Goal: Transaction & Acquisition: Purchase product/service

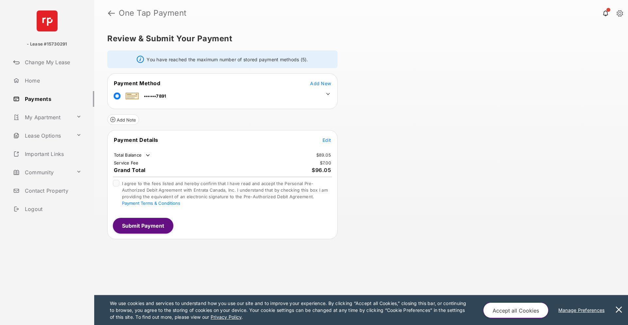
click at [323, 85] on span "Add New" at bounding box center [320, 84] width 21 height 6
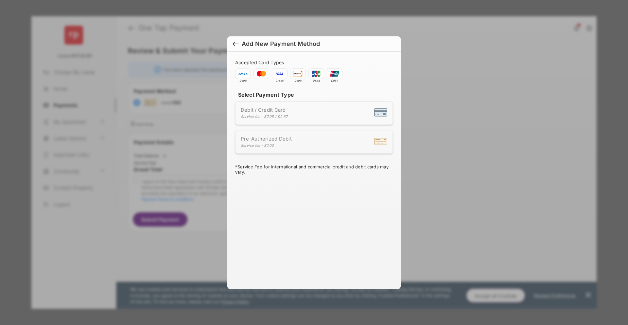
click at [291, 113] on div "Debit / Credit Card Service fee - $7.95 / $2.67" at bounding box center [314, 113] width 147 height 12
click at [270, 108] on span "Debit / Credit Card" at bounding box center [264, 110] width 47 height 6
click at [340, 121] on li "Debit / Credit Card Service fee - $7.95 / $2.67" at bounding box center [314, 113] width 158 height 24
click at [263, 76] on span at bounding box center [262, 73] width 16 height 10
click at [241, 75] on span at bounding box center [243, 73] width 16 height 10
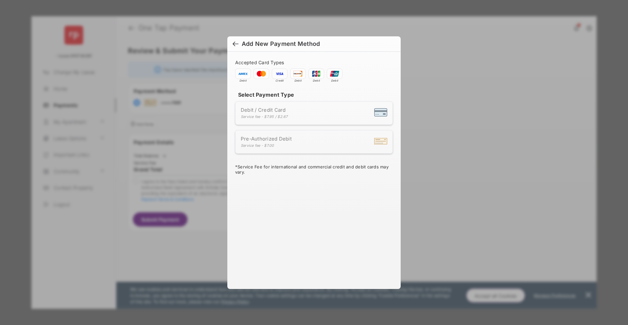
click at [238, 45] on div at bounding box center [236, 44] width 6 height 7
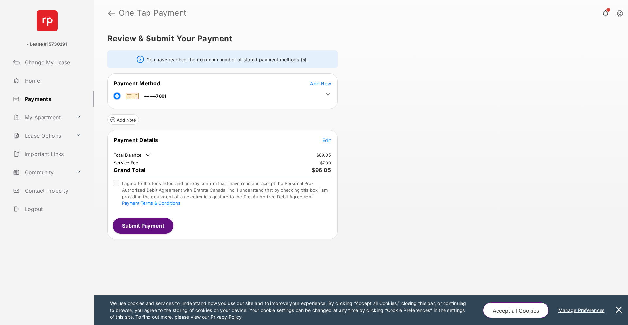
click at [317, 83] on span "Add New" at bounding box center [320, 84] width 21 height 6
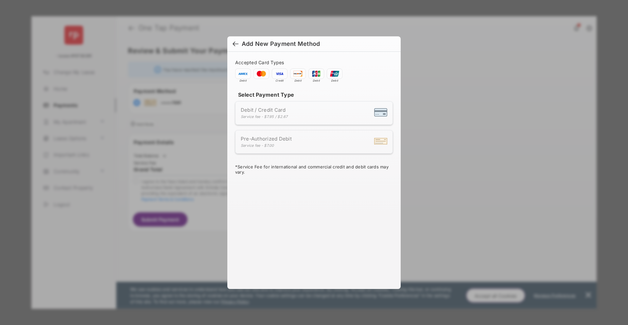
click at [286, 116] on div "Service fee - $7.95 / $2.67" at bounding box center [264, 116] width 47 height 5
click at [250, 110] on span "Debit / Credit Card" at bounding box center [264, 110] width 47 height 6
click at [260, 77] on span at bounding box center [262, 73] width 16 height 10
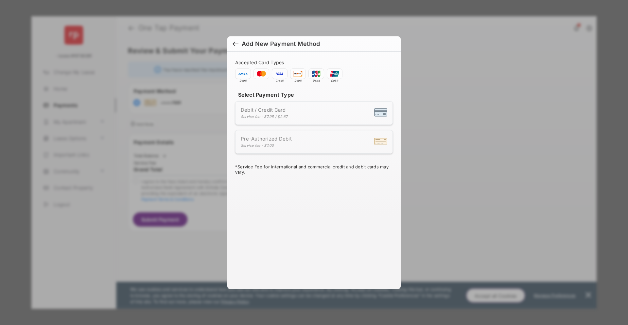
click at [230, 76] on div "Accepted Card Types Debit Credit Debit Debit Debit Select Payment Type Debit / …" at bounding box center [313, 166] width 173 height 229
click at [244, 73] on span at bounding box center [243, 73] width 16 height 10
click at [269, 75] on span at bounding box center [262, 73] width 16 height 10
click at [281, 76] on span at bounding box center [280, 73] width 16 height 10
click at [309, 75] on span at bounding box center [317, 73] width 16 height 10
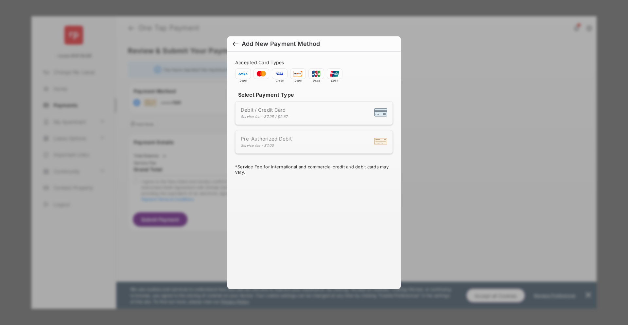
click at [317, 116] on div "Debit / Credit Card Service fee - $7.95 / $2.67" at bounding box center [314, 113] width 147 height 12
click at [368, 113] on div "Debit / Credit Card Service fee - $7.95 / $2.67" at bounding box center [314, 113] width 147 height 12
click at [378, 140] on div at bounding box center [380, 142] width 13 height 14
click at [236, 42] on div at bounding box center [236, 44] width 6 height 7
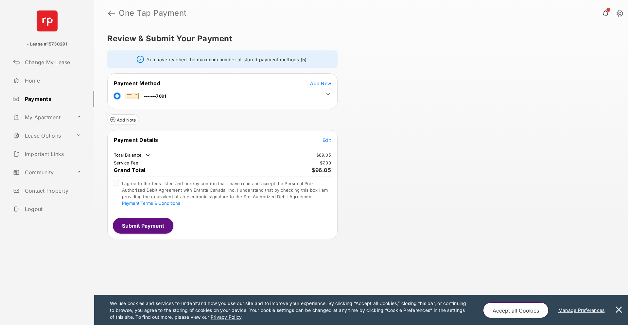
click at [114, 13] on link at bounding box center [111, 13] width 7 height 16
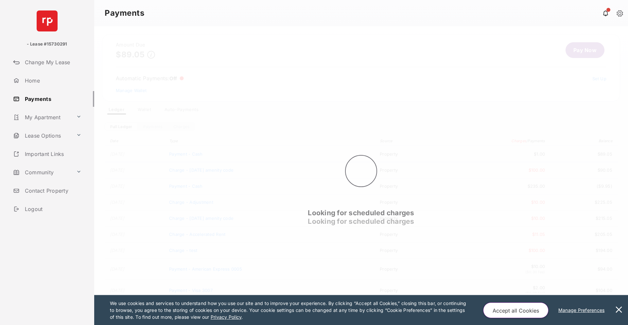
click at [148, 112] on div "Looking for scheduled charges Looking for scheduled charges" at bounding box center [361, 175] width 534 height 299
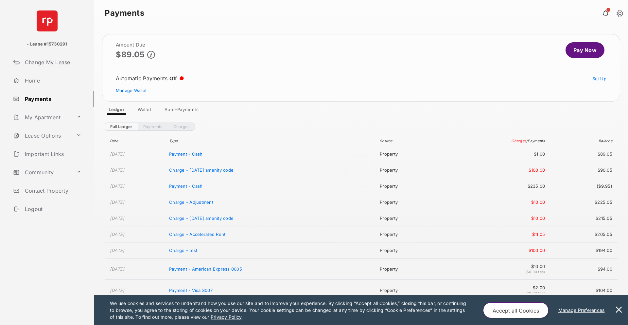
click at [145, 110] on div at bounding box center [361, 175] width 534 height 299
click at [145, 110] on link "Wallet" at bounding box center [145, 111] width 24 height 8
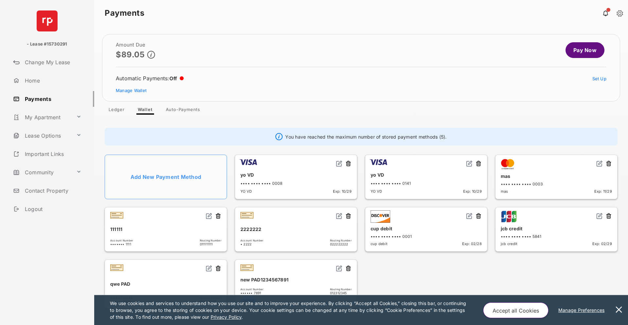
click at [221, 216] on button at bounding box center [218, 216] width 7 height 8
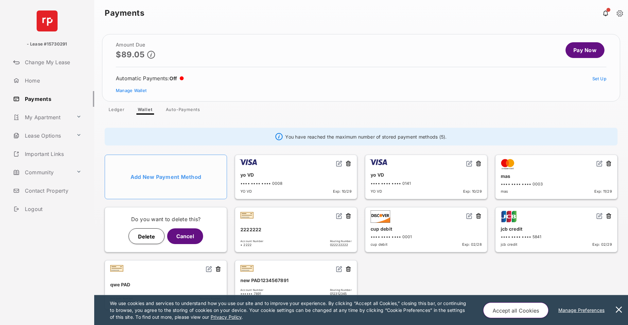
click at [150, 239] on button "Delete" at bounding box center [147, 236] width 36 height 16
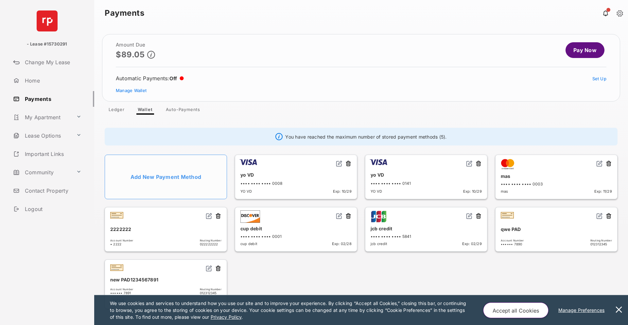
click at [585, 51] on link "Pay Now" at bounding box center [585, 50] width 39 height 16
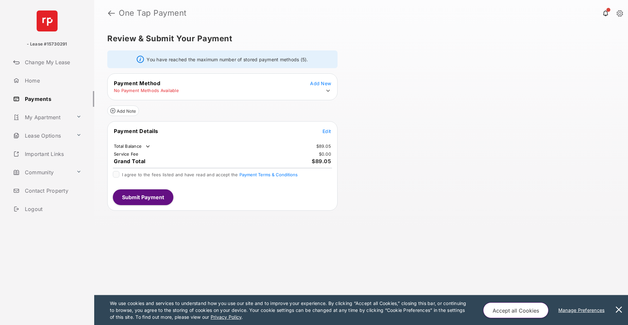
click at [315, 84] on span "Add New" at bounding box center [320, 84] width 21 height 6
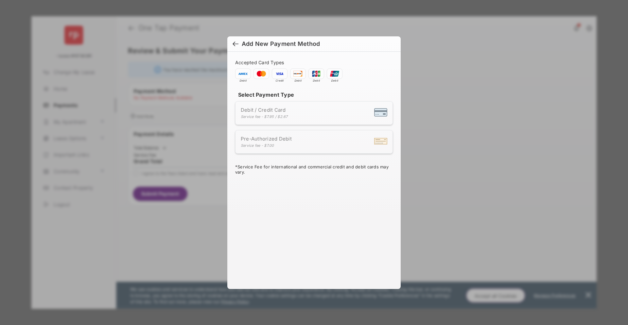
click at [301, 107] on div "Debit / Credit Card Service fee - $7.95 / $2.67" at bounding box center [314, 113] width 147 height 12
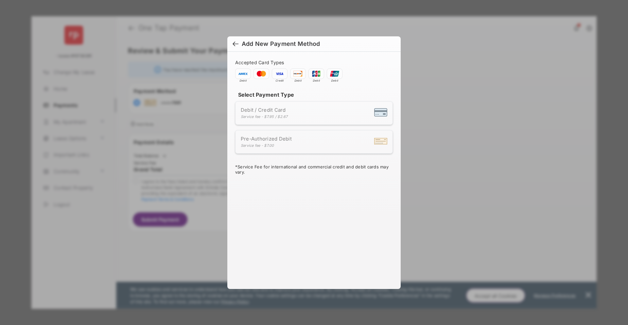
click at [238, 44] on div at bounding box center [236, 44] width 6 height 7
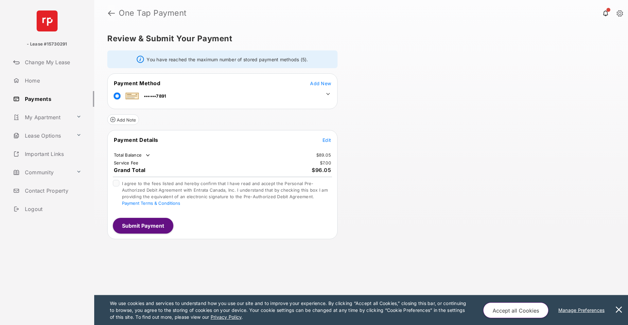
click at [111, 14] on link at bounding box center [111, 13] width 7 height 16
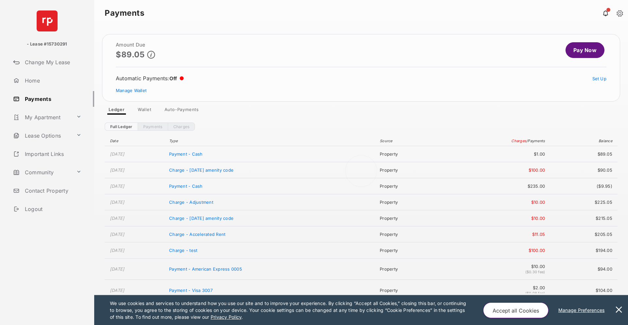
click at [144, 110] on div at bounding box center [361, 175] width 534 height 299
click at [146, 112] on link "Wallet" at bounding box center [145, 111] width 24 height 8
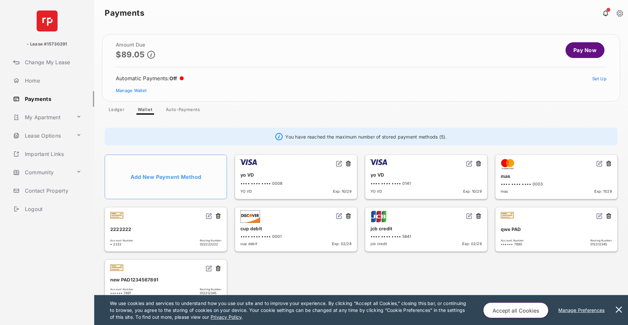
click at [608, 162] on button at bounding box center [609, 164] width 7 height 8
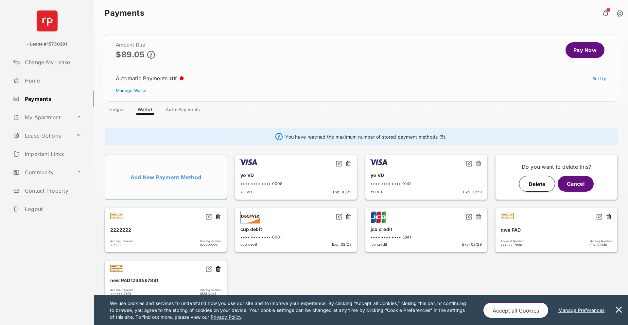
click at [530, 183] on button "Delete" at bounding box center [537, 184] width 36 height 16
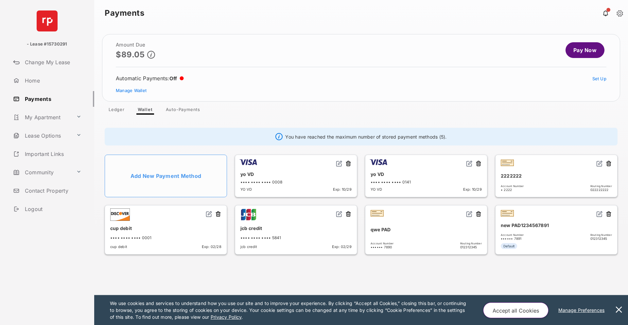
click at [217, 214] on button at bounding box center [218, 214] width 7 height 8
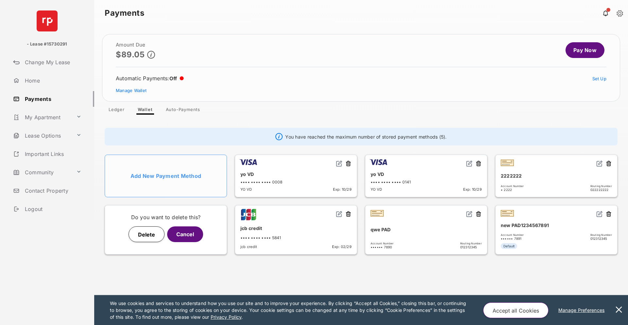
click at [151, 231] on button "Delete" at bounding box center [147, 234] width 36 height 16
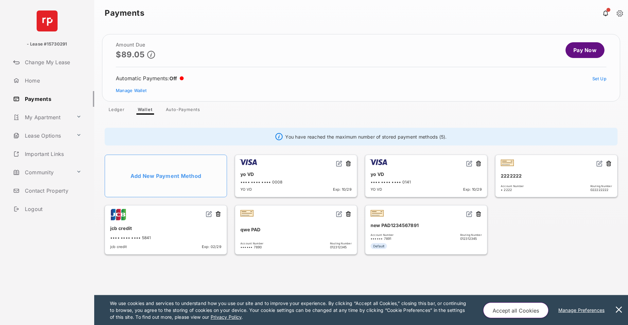
click at [479, 162] on button at bounding box center [479, 164] width 7 height 8
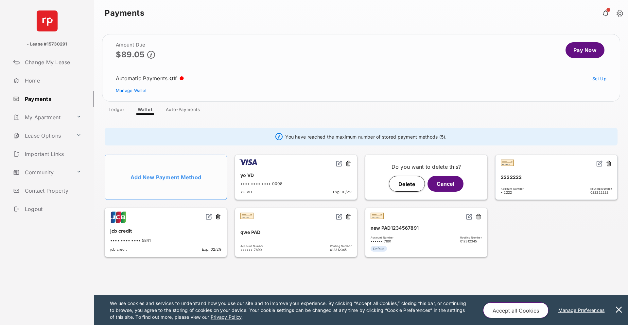
click at [401, 185] on button "Delete" at bounding box center [407, 184] width 36 height 16
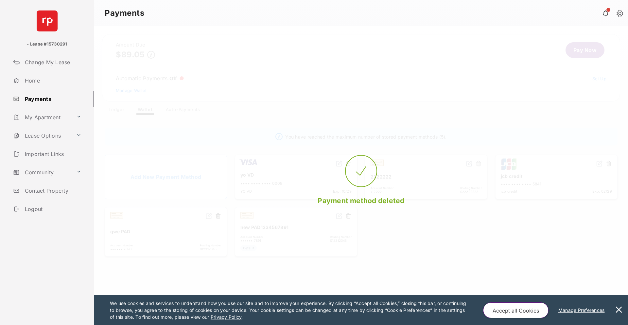
click at [350, 137] on div "Payment method deleted" at bounding box center [361, 175] width 534 height 299
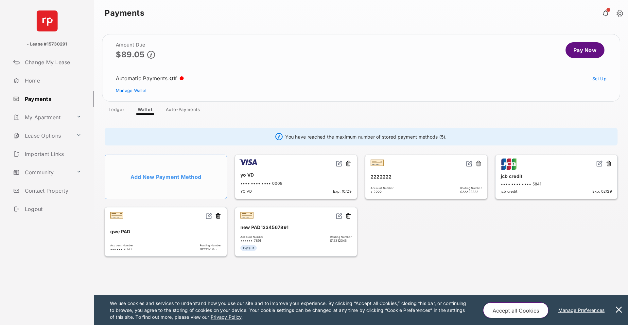
click at [349, 166] on button at bounding box center [348, 164] width 7 height 8
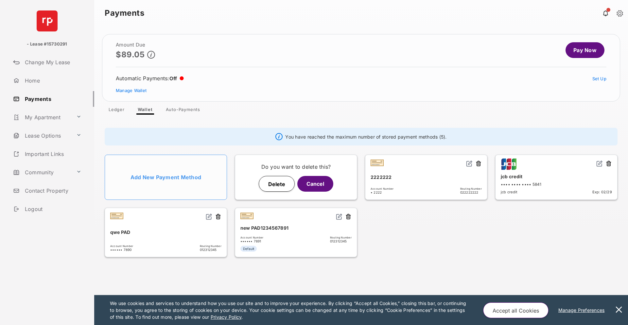
click at [270, 185] on button "Delete" at bounding box center [277, 184] width 36 height 16
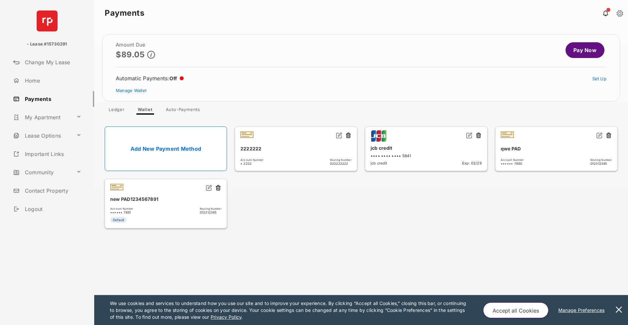
click at [350, 136] on button at bounding box center [348, 136] width 7 height 8
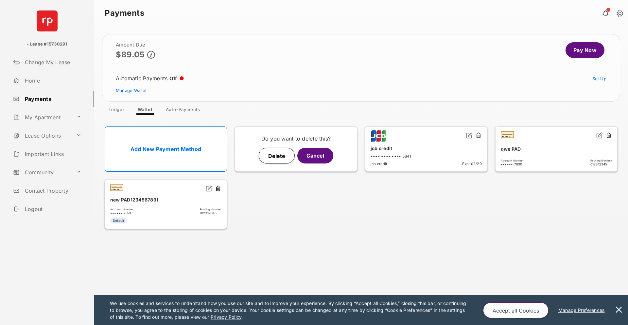
click at [272, 155] on button "Delete" at bounding box center [277, 156] width 36 height 16
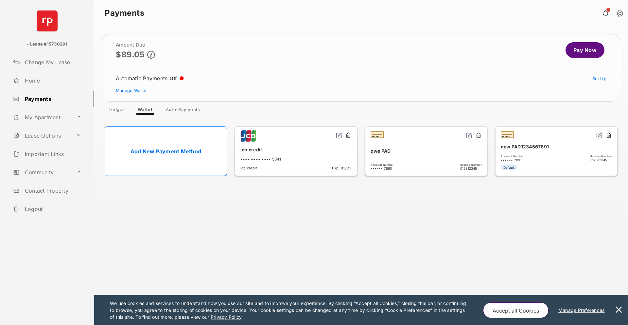
click at [584, 49] on link "Pay Now" at bounding box center [585, 50] width 39 height 16
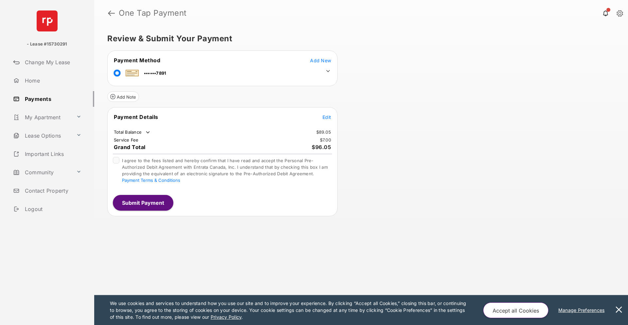
click at [318, 62] on span "Add New" at bounding box center [320, 61] width 21 height 6
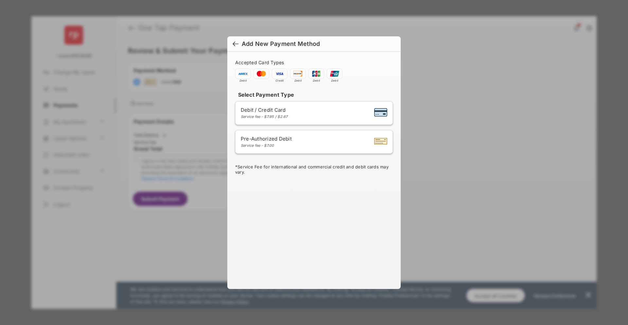
click at [312, 112] on div "Debit / Credit Card Service fee - $7.95 / $2.67" at bounding box center [314, 113] width 147 height 12
select select "**"
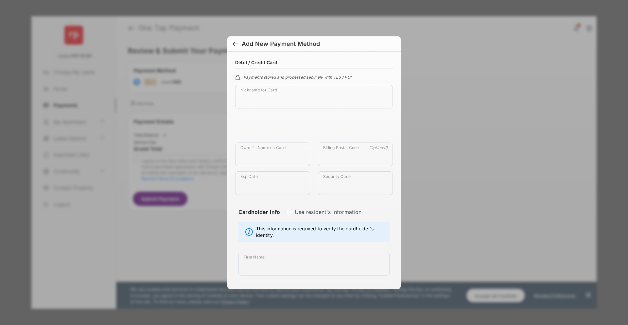
click at [395, 131] on div "**********" at bounding box center [313, 166] width 173 height 229
click at [233, 43] on div at bounding box center [236, 44] width 6 height 7
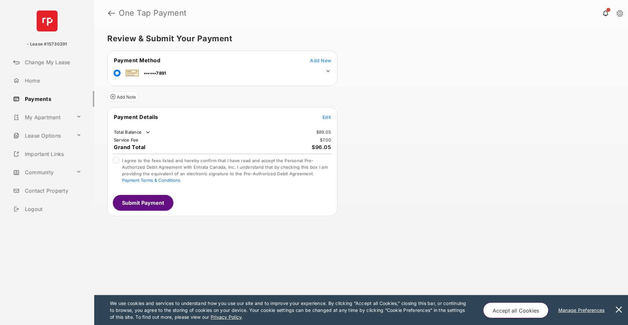
click at [326, 61] on span "Add New" at bounding box center [320, 61] width 21 height 6
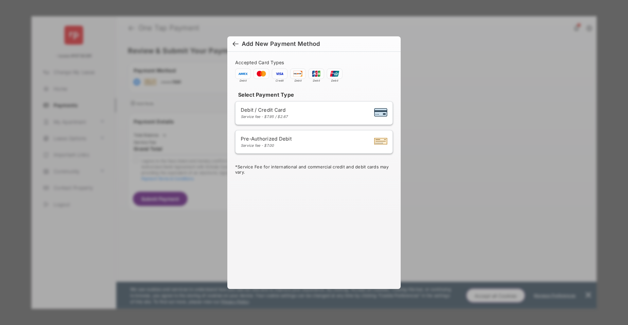
click at [246, 113] on div "Debit / Credit Card Service fee - $7.95 / $2.67" at bounding box center [264, 113] width 47 height 12
select select "**"
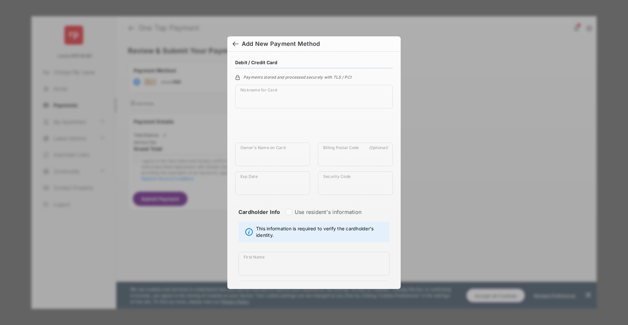
click at [315, 182] on div "Security Code" at bounding box center [355, 185] width 83 height 29
click at [233, 43] on div at bounding box center [236, 44] width 6 height 7
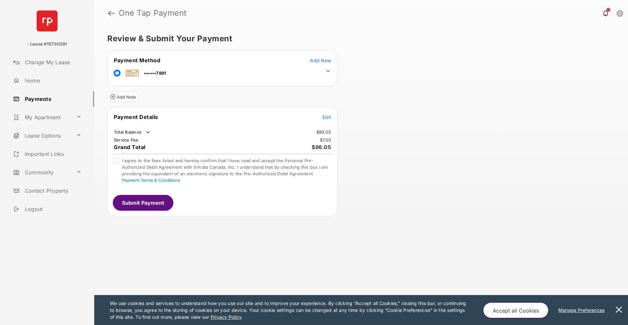
click at [111, 11] on link at bounding box center [111, 13] width 7 height 16
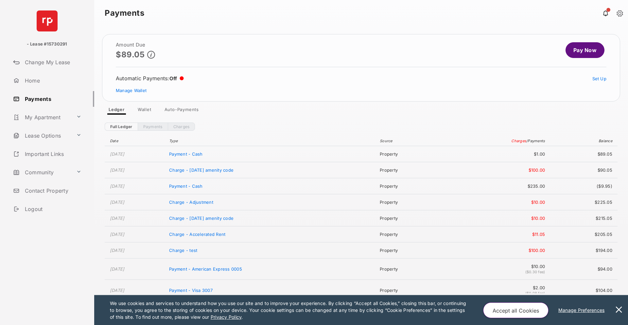
click at [183, 113] on link "Auto-Payments" at bounding box center [181, 111] width 45 height 8
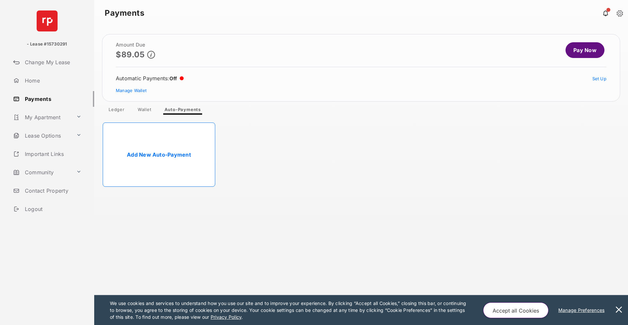
click at [157, 156] on link "Add New Auto-Payment" at bounding box center [159, 154] width 113 height 64
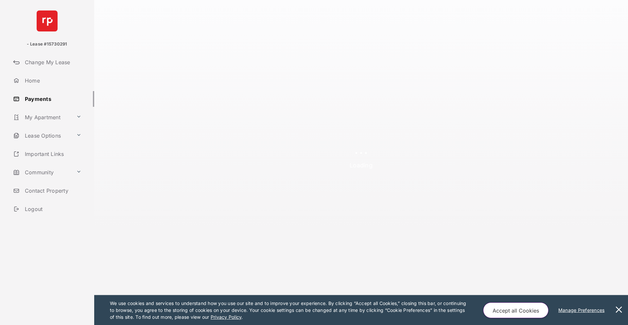
click at [509, 310] on button "Accept all Cookies" at bounding box center [515, 310] width 65 height 16
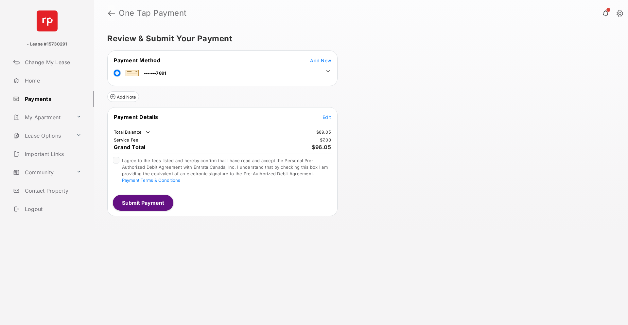
click at [110, 12] on link at bounding box center [111, 13] width 7 height 16
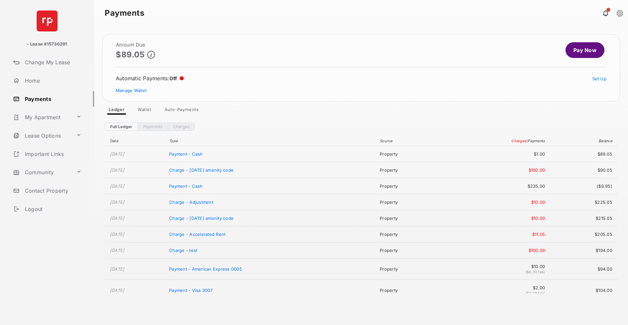
click at [146, 108] on link "Wallet" at bounding box center [145, 111] width 24 height 8
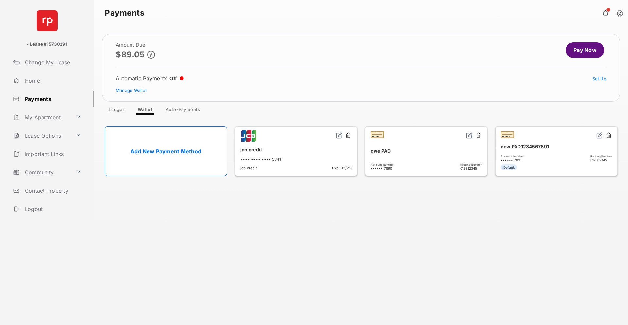
click at [572, 50] on link "Pay Now" at bounding box center [585, 50] width 39 height 16
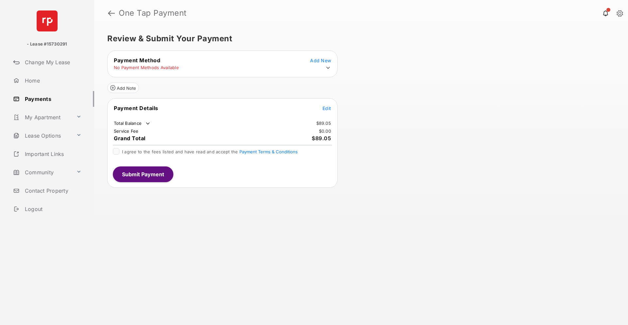
click at [324, 60] on span "Add New" at bounding box center [320, 61] width 21 height 6
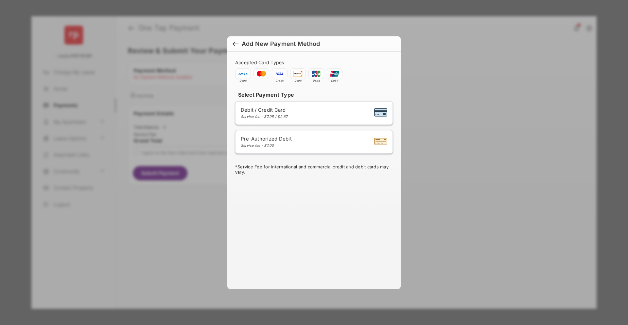
click at [280, 110] on span "Debit / Credit Card" at bounding box center [264, 110] width 47 height 6
select select "**"
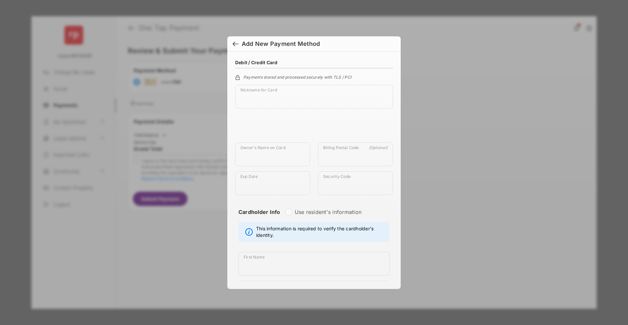
click at [233, 44] on div at bounding box center [236, 44] width 6 height 7
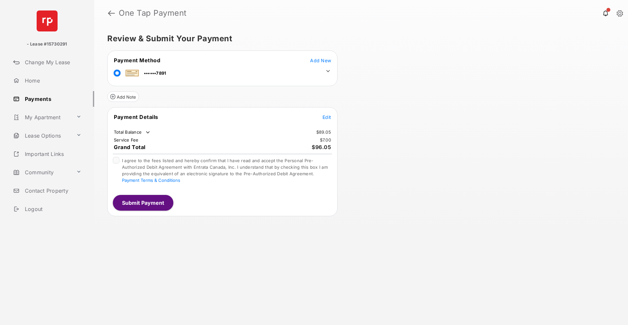
click at [42, 101] on link "Payments" at bounding box center [52, 99] width 84 height 16
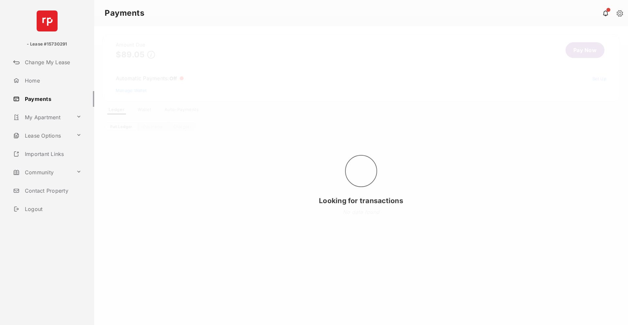
click at [141, 109] on div "Looking for transactions" at bounding box center [361, 175] width 534 height 299
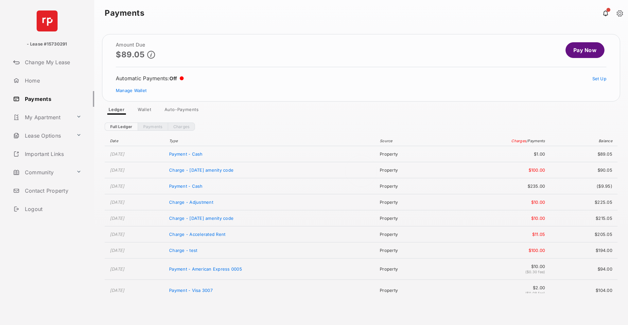
click at [143, 110] on div at bounding box center [361, 175] width 534 height 299
click at [144, 113] on div "Amount Due $89.05 Pay Now Automatic Payments : Off Set Up Manage Wallet Ledger …" at bounding box center [361, 175] width 534 height 299
click at [140, 111] on link "Wallet" at bounding box center [145, 111] width 24 height 8
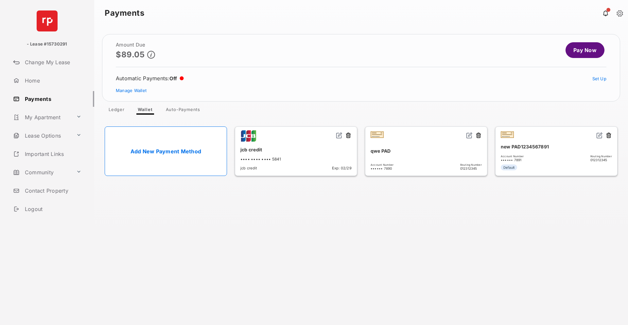
click at [246, 136] on header at bounding box center [296, 137] width 111 height 10
click at [251, 168] on span "jcb credit" at bounding box center [249, 168] width 17 height 5
click at [191, 107] on link "Auto-Payments" at bounding box center [183, 111] width 45 height 8
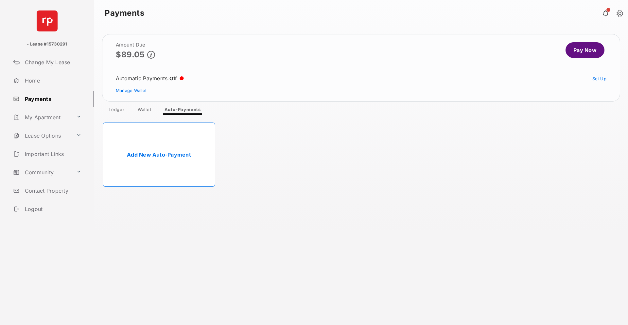
click at [118, 109] on link "Ledger" at bounding box center [116, 111] width 27 height 8
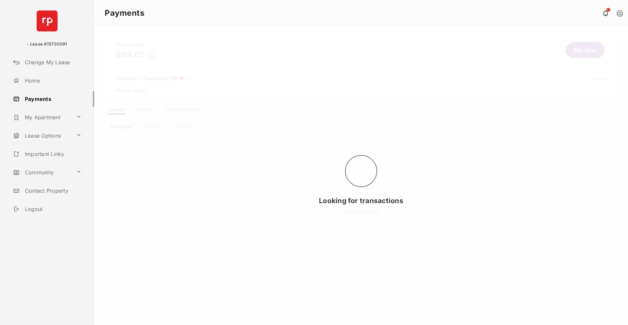
click at [146, 110] on div "Looking for transactions" at bounding box center [361, 175] width 534 height 299
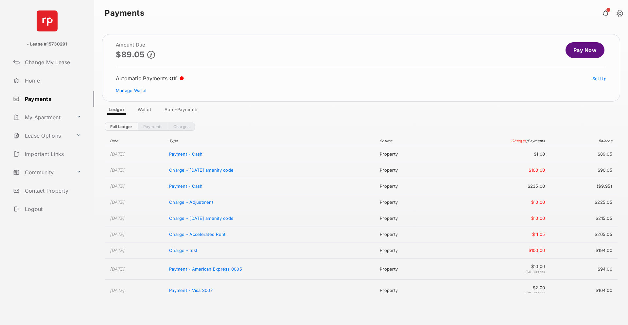
click at [148, 109] on link "Wallet" at bounding box center [145, 111] width 24 height 8
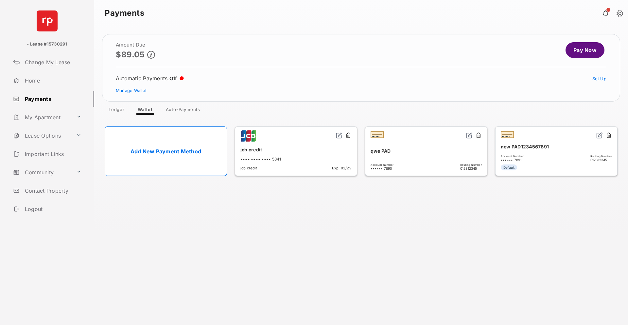
click at [327, 165] on div "jcb credit Exp: 02/29" at bounding box center [296, 166] width 111 height 7
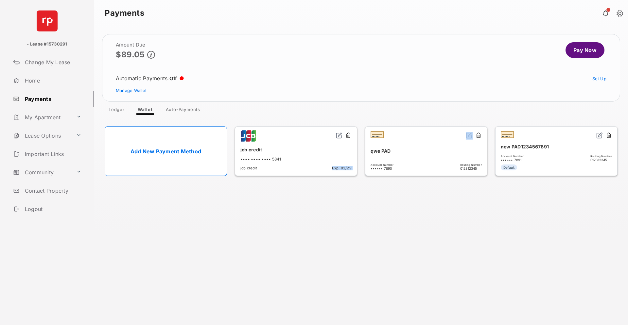
click at [312, 172] on div "jcb credit •••• •••• •••• 5841 jcb credit Exp: 02/29" at bounding box center [296, 150] width 122 height 49
click at [339, 136] on img at bounding box center [339, 135] width 7 height 7
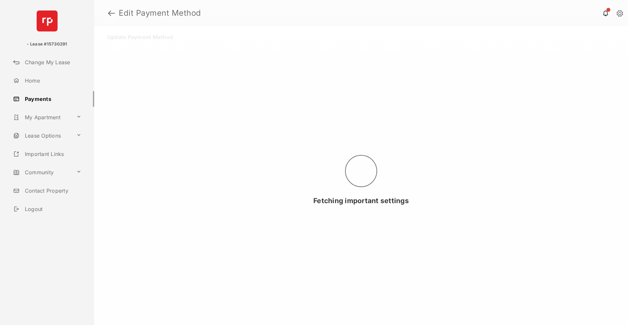
click at [114, 13] on link at bounding box center [111, 13] width 7 height 16
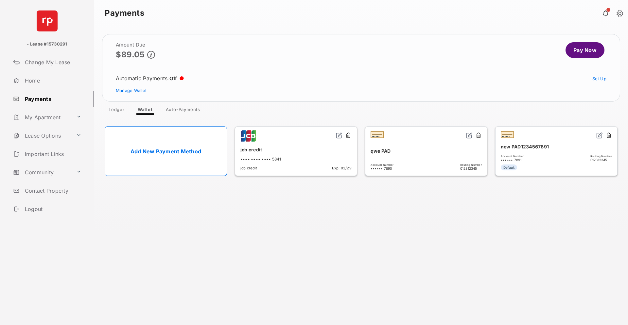
click at [182, 108] on link "Auto-Payments" at bounding box center [183, 111] width 45 height 8
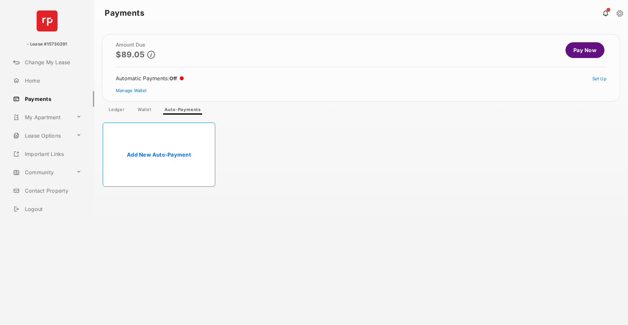
click at [147, 106] on span "Amount Due $89.05 Pay Now Automatic Payments : Off Set Up Manage Wallet Ledger …" at bounding box center [361, 74] width 518 height 81
click at [164, 154] on link "Add New Auto-Payment" at bounding box center [159, 154] width 113 height 64
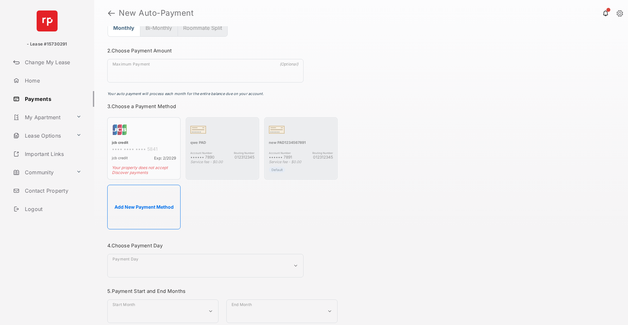
scroll to position [82, 0]
drag, startPoint x: 115, startPoint y: 167, endPoint x: 153, endPoint y: 172, distance: 38.5
click at [153, 172] on li "jcb credit •••• •••• •••• 5841 jcb credit Exp: 2/2029 Your property does not ac…" at bounding box center [143, 147] width 73 height 62
click at [142, 172] on li "jcb credit •••• •••• •••• 5841 jcb credit Exp: 2/2029 Your property does not ac…" at bounding box center [143, 147] width 73 height 62
drag, startPoint x: 111, startPoint y: 165, endPoint x: 140, endPoint y: 174, distance: 30.7
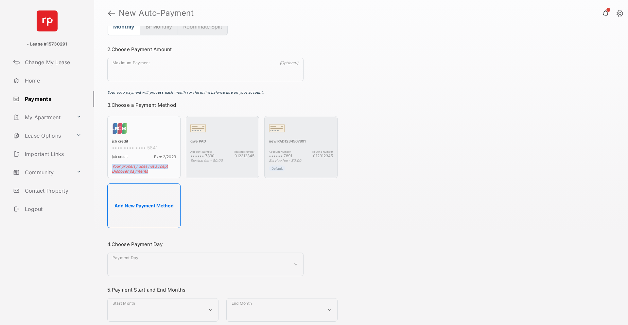
click at [140, 174] on li "jcb credit •••• •••• •••• 5841 jcb credit Exp: 2/2029 Your property does not ac…" at bounding box center [143, 147] width 73 height 62
click at [139, 170] on li "jcb credit •••• •••• •••• 5841 jcb credit Exp: 2/2029 Your property does not ac…" at bounding box center [143, 147] width 73 height 62
drag, startPoint x: 111, startPoint y: 167, endPoint x: 168, endPoint y: 171, distance: 56.8
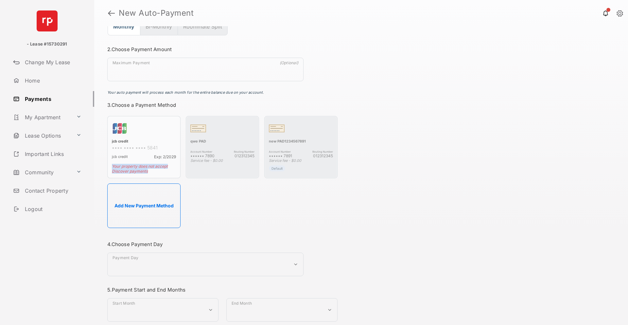
click at [168, 171] on li "jcb credit •••• •••• •••• 5841 jcb credit Exp: 2/2029 Your property does not ac…" at bounding box center [143, 147] width 73 height 62
drag, startPoint x: 113, startPoint y: 121, endPoint x: 130, endPoint y: 131, distance: 19.8
click at [130, 131] on li "jcb credit •••• •••• •••• 5841 jcb credit Exp: 2/2029 Your property does not ac…" at bounding box center [143, 147] width 73 height 62
click at [146, 29] on button "Bi-Monthly" at bounding box center [159, 27] width 38 height 18
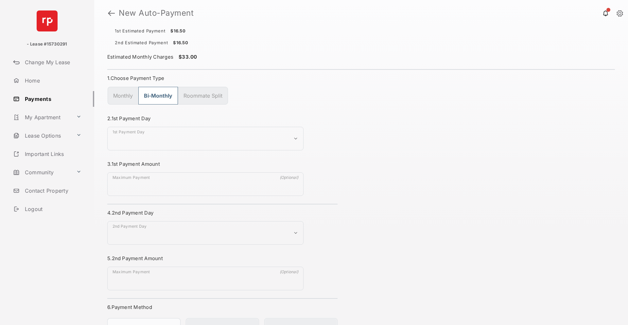
scroll to position [0, 0]
click at [115, 15] on h1 "New Auto-Payment" at bounding box center [366, 13] width 503 height 8
click at [114, 14] on link at bounding box center [111, 13] width 7 height 16
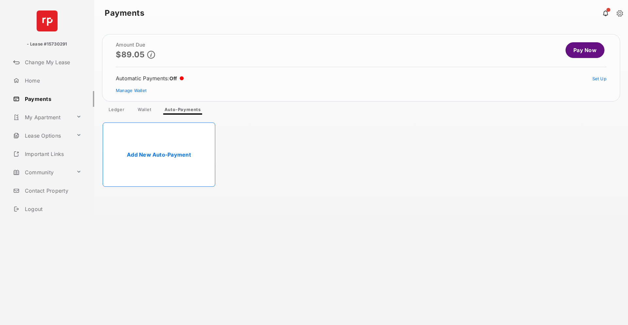
click at [570, 52] on link "Pay Now" at bounding box center [585, 50] width 39 height 16
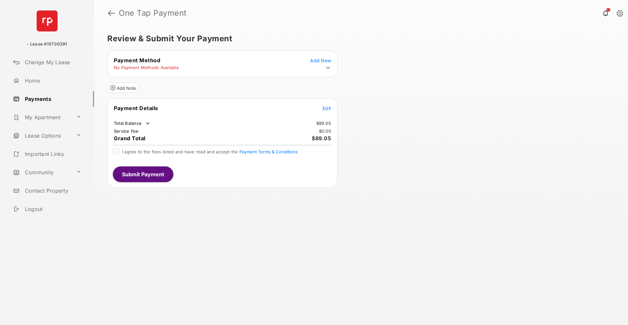
click at [318, 60] on span "Add New" at bounding box center [320, 61] width 21 height 6
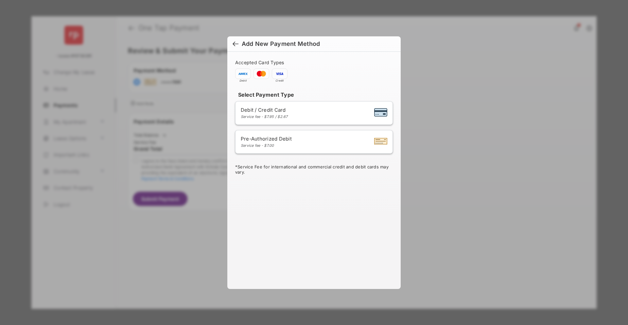
click at [234, 42] on div at bounding box center [236, 44] width 6 height 7
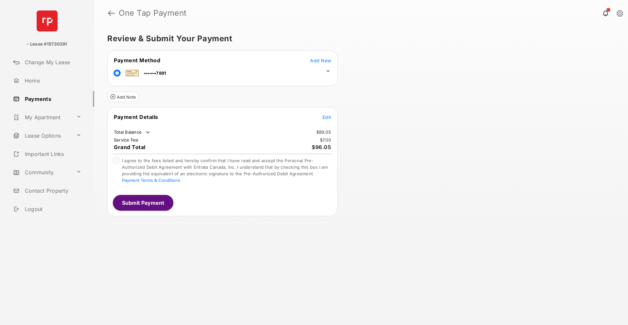
click at [328, 72] on icon at bounding box center [328, 71] width 6 height 6
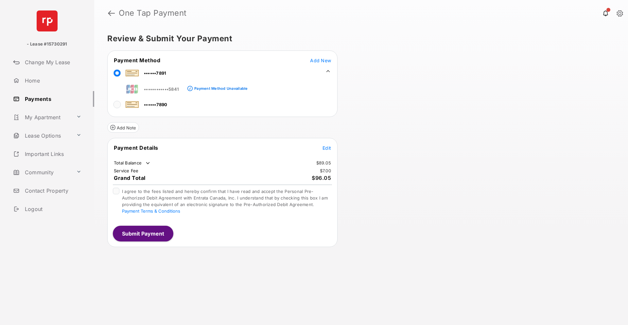
click at [212, 88] on div "Payment Method Unavailable" at bounding box center [220, 88] width 53 height 5
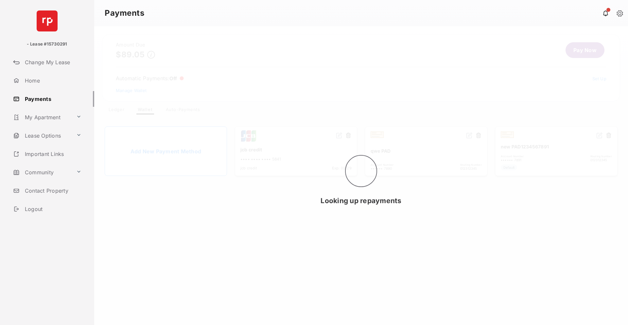
click at [584, 52] on div "Looking up repayments" at bounding box center [361, 175] width 534 height 299
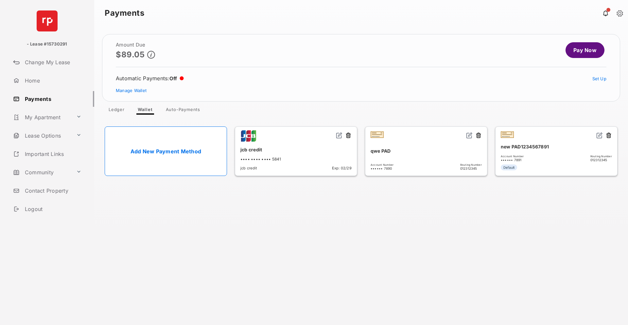
click at [582, 54] on link "Pay Now" at bounding box center [585, 50] width 39 height 16
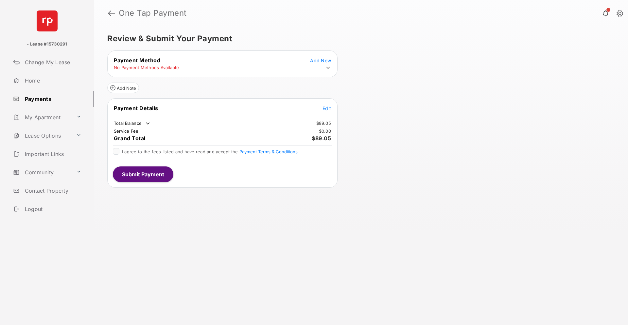
click at [328, 67] on icon at bounding box center [328, 68] width 6 height 6
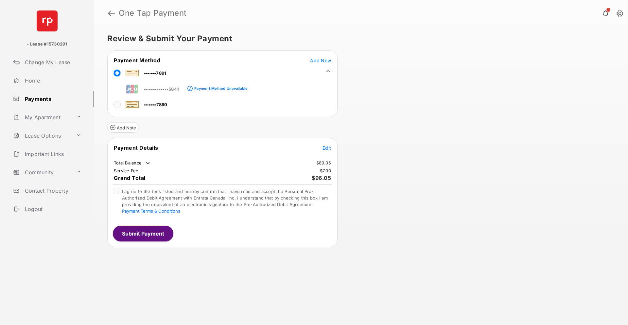
click at [319, 59] on span "Add New" at bounding box center [320, 61] width 21 height 6
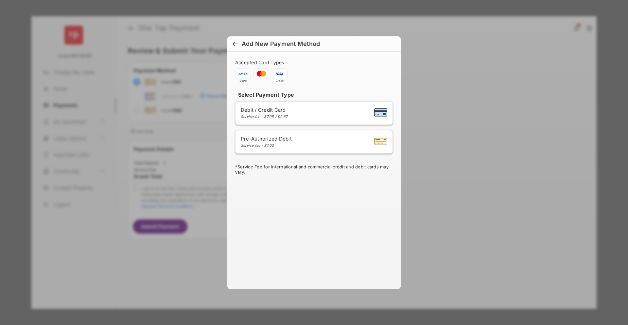
click at [298, 107] on div "Debit / Credit Card Service fee - $7.95 / $2.67" at bounding box center [314, 113] width 147 height 12
select select "**"
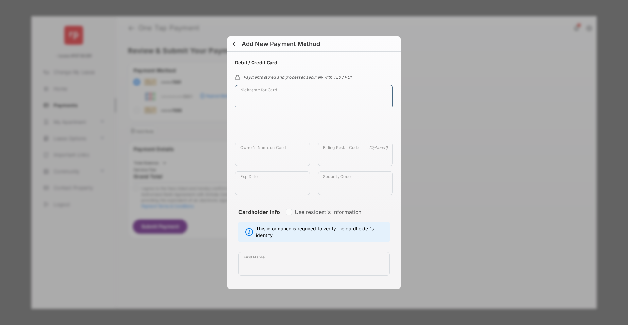
click at [296, 95] on input "Nickname for Card" at bounding box center [314, 97] width 158 height 24
type input "****"
click at [247, 162] on input "Owner's Name on Card" at bounding box center [272, 154] width 75 height 24
type input "***"
click at [326, 163] on input "Billing Postal Code" at bounding box center [355, 154] width 75 height 24
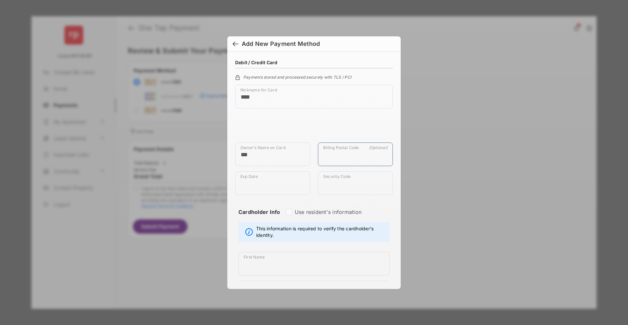
type input "*****"
type textarea "****"
click at [276, 182] on input "Exp Date" at bounding box center [272, 183] width 75 height 24
type input "*******"
click at [336, 183] on input "Security Code" at bounding box center [355, 183] width 75 height 24
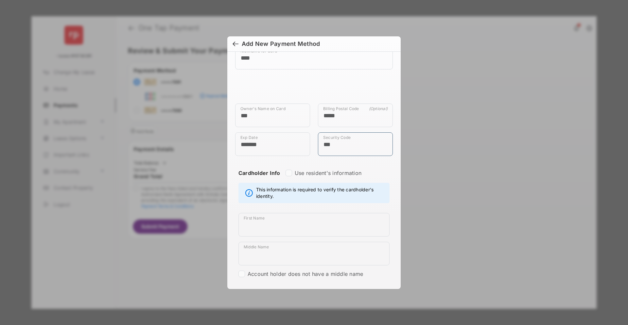
scroll to position [134, 0]
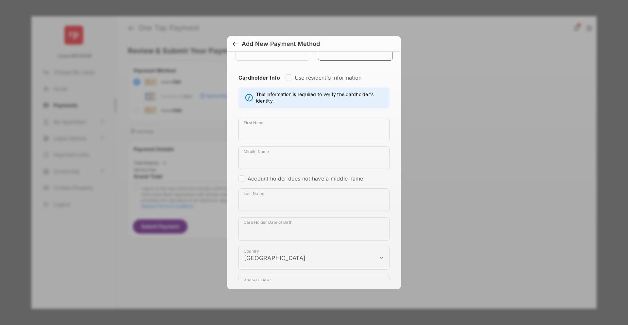
type input "***"
select select "**"
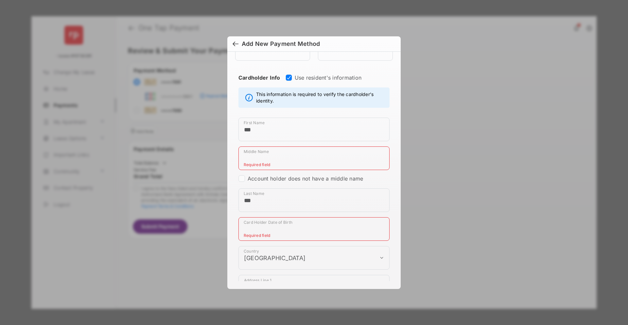
click at [281, 155] on input "Middle Name" at bounding box center [314, 158] width 151 height 24
type input "****"
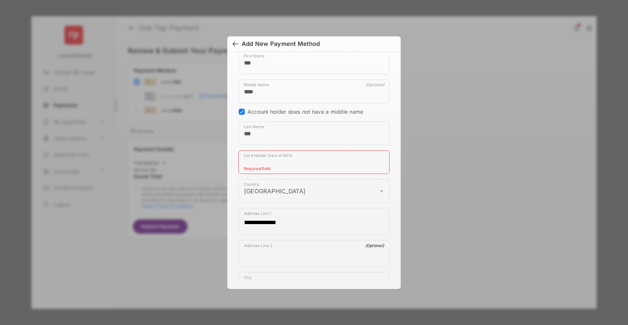
scroll to position [202, 0]
click at [256, 164] on input "Card Holder Date of Birth" at bounding box center [314, 161] width 151 height 24
type input "**********"
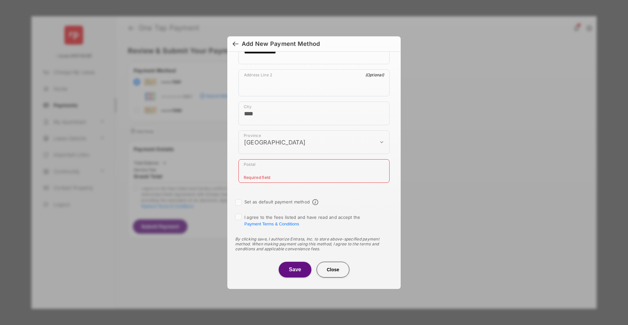
scroll to position [373, 0]
type input "**********"
click at [277, 166] on input "Postal" at bounding box center [314, 169] width 151 height 24
type input "*****"
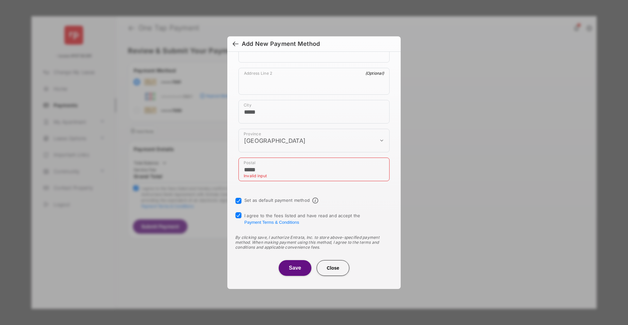
click at [290, 265] on button "Save" at bounding box center [295, 268] width 33 height 16
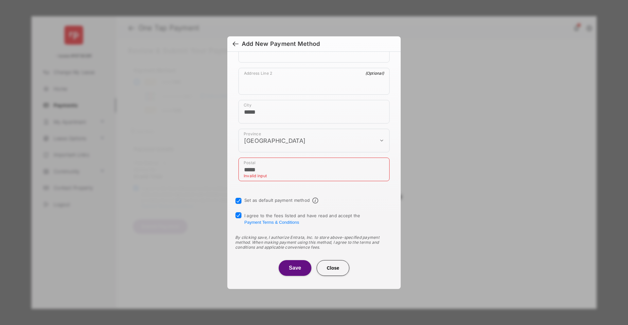
click at [278, 170] on input "*****" at bounding box center [314, 169] width 151 height 24
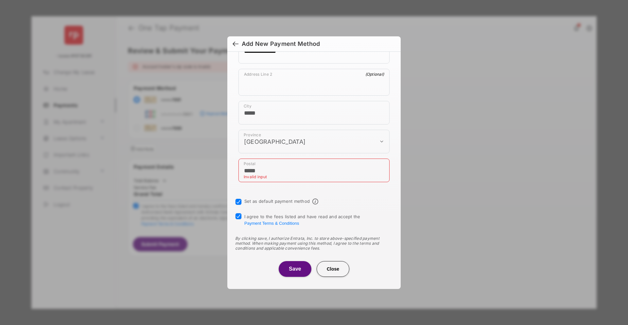
scroll to position [393, 0]
click at [248, 167] on input "*****" at bounding box center [314, 169] width 151 height 24
click at [249, 168] on input "*****" at bounding box center [314, 169] width 151 height 24
type input "******"
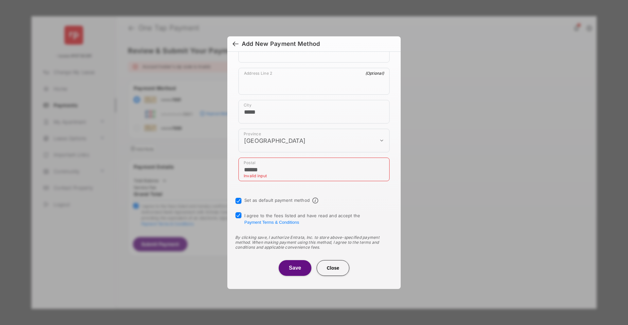
click at [285, 266] on button "Save" at bounding box center [295, 268] width 33 height 16
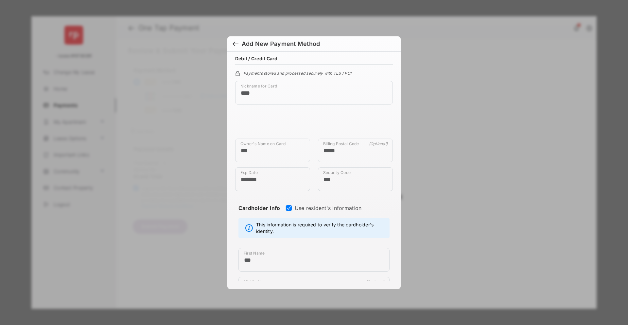
scroll to position [0, 0]
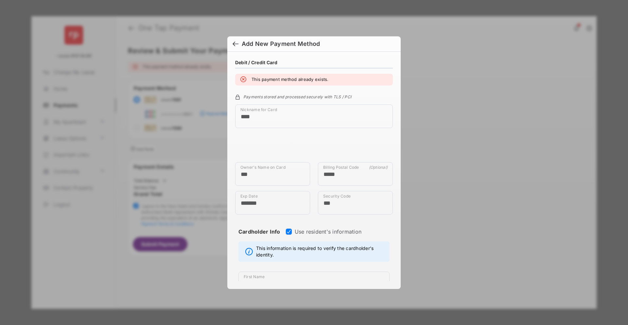
click at [237, 44] on div at bounding box center [236, 44] width 6 height 7
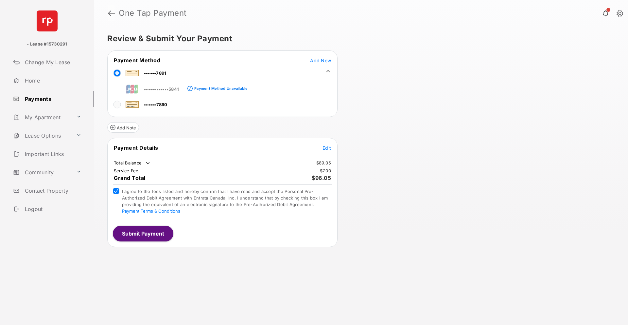
click at [109, 13] on link at bounding box center [111, 13] width 7 height 16
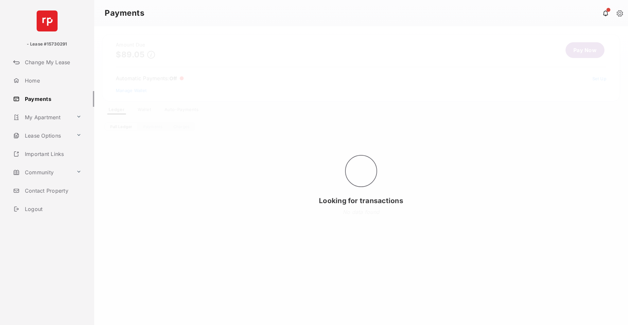
click at [149, 108] on div "Looking for transactions" at bounding box center [361, 175] width 534 height 299
click at [147, 109] on div "Looking for scheduled charges" at bounding box center [361, 175] width 534 height 299
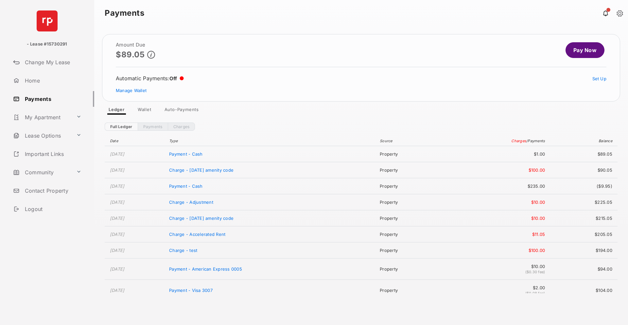
click at [148, 112] on link "Wallet" at bounding box center [145, 111] width 24 height 8
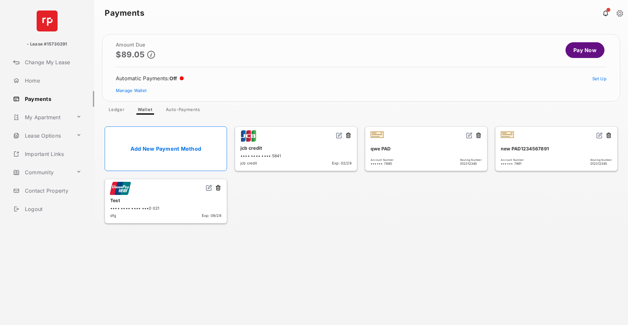
click at [576, 51] on link "Pay Now" at bounding box center [585, 50] width 39 height 16
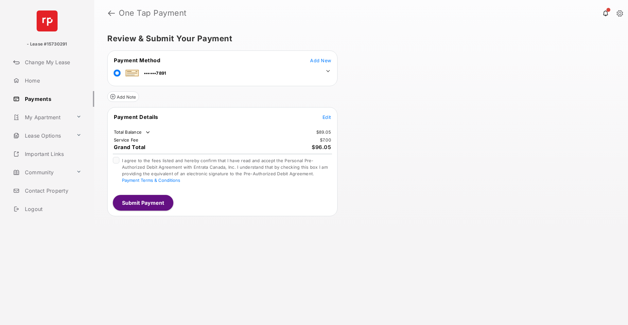
click at [327, 72] on icon at bounding box center [328, 71] width 6 height 6
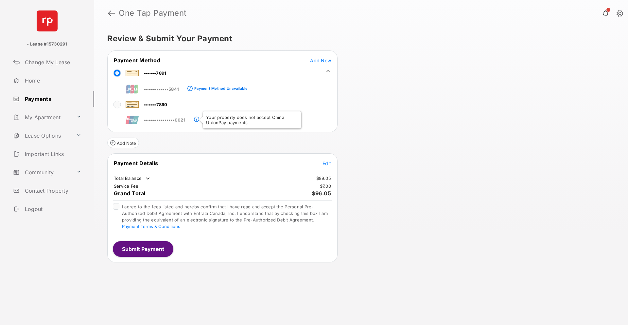
click at [198, 119] on span at bounding box center [196, 120] width 5 height 5
click at [110, 14] on link at bounding box center [111, 13] width 7 height 16
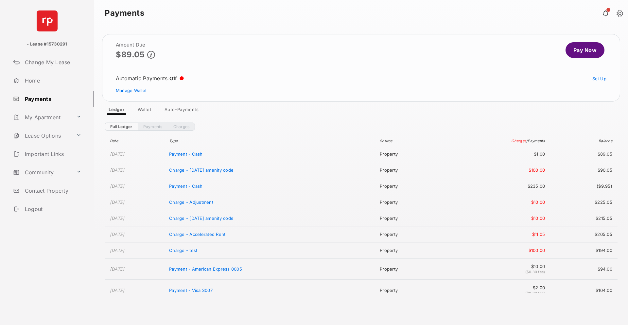
click at [152, 128] on link "Payments" at bounding box center [153, 126] width 30 height 8
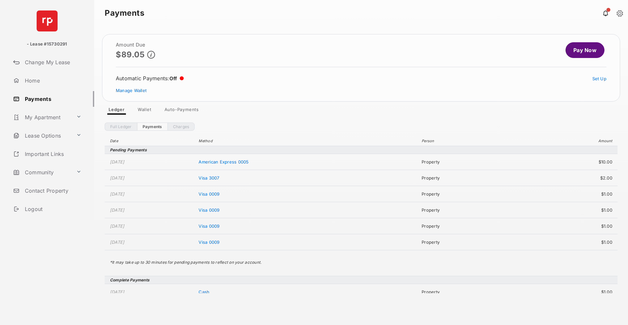
click at [249, 164] on span "American Express 0005" at bounding box center [224, 161] width 50 height 5
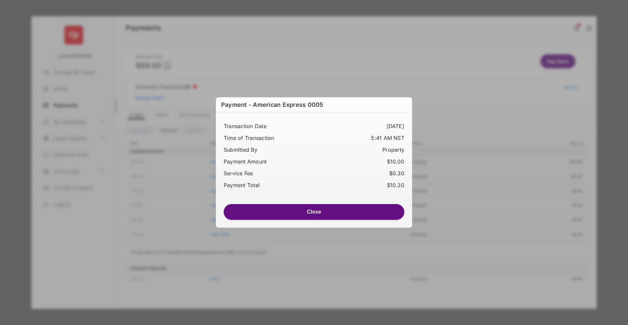
click at [287, 211] on button "Close" at bounding box center [314, 212] width 181 height 16
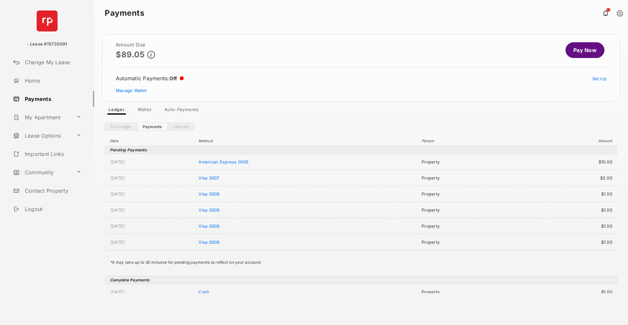
click at [219, 179] on span "Visa 3007" at bounding box center [209, 177] width 21 height 5
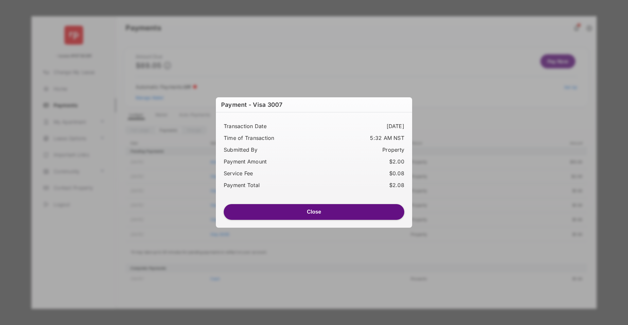
click at [275, 212] on button "Close" at bounding box center [314, 212] width 181 height 16
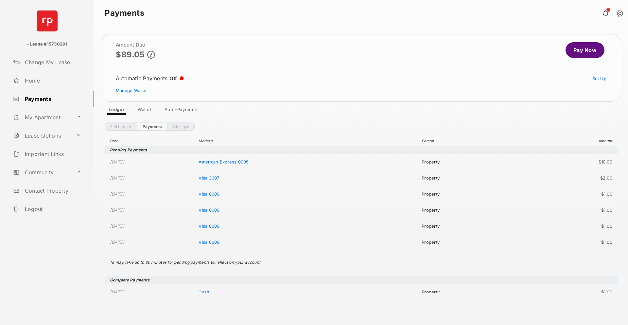
click at [588, 51] on link "Pay Now" at bounding box center [585, 50] width 39 height 16
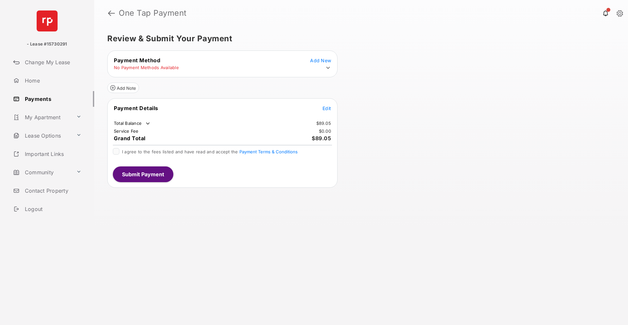
click at [329, 66] on icon at bounding box center [328, 68] width 6 height 6
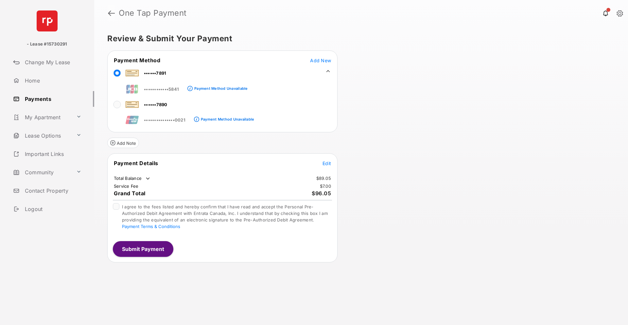
click at [109, 15] on link at bounding box center [111, 13] width 7 height 16
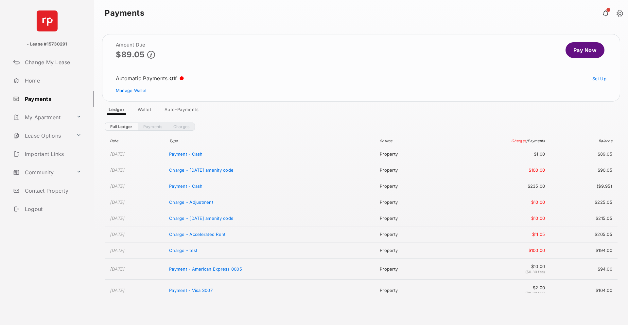
click at [589, 47] on link "Pay Now" at bounding box center [585, 50] width 39 height 16
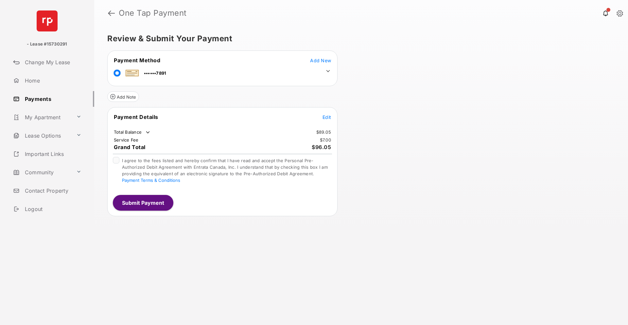
click at [325, 59] on span "Add New" at bounding box center [320, 61] width 21 height 6
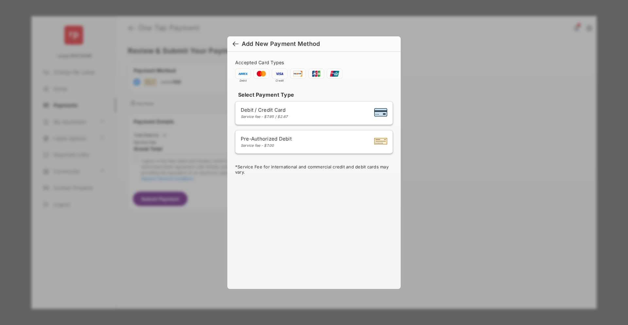
click at [292, 116] on div "Debit / Credit Card Service fee - $7.95 / $2.67" at bounding box center [314, 113] width 147 height 12
select select "**"
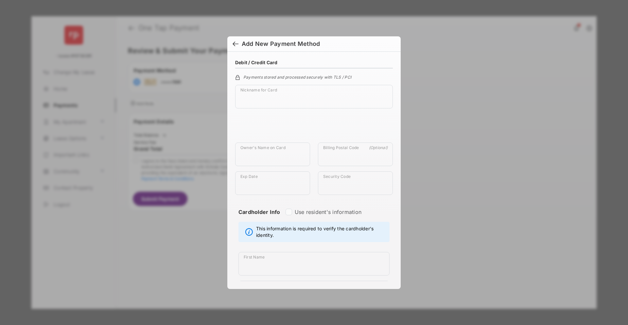
click at [234, 46] on div at bounding box center [236, 44] width 6 height 7
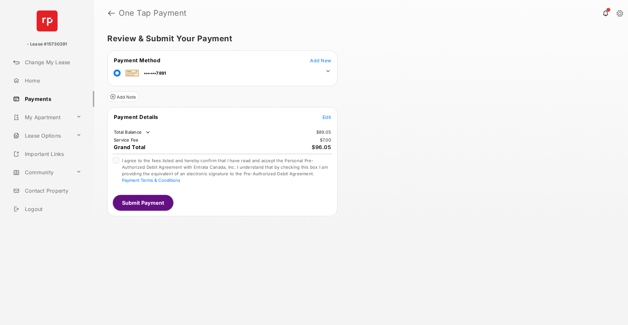
click at [319, 63] on button "Add New" at bounding box center [320, 60] width 21 height 7
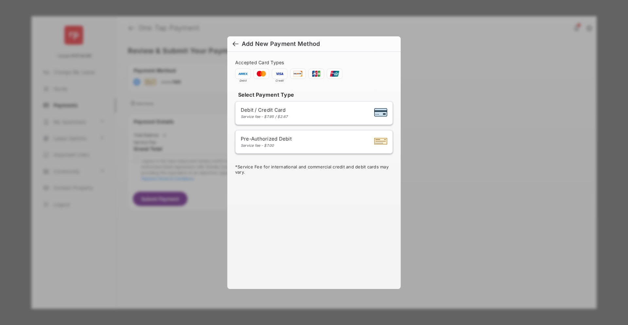
click at [233, 45] on div at bounding box center [236, 44] width 6 height 7
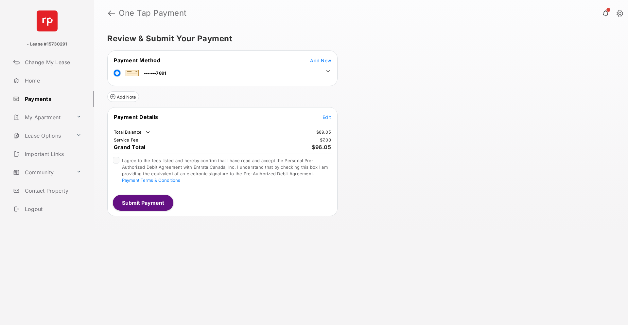
click at [328, 70] on icon at bounding box center [328, 71] width 6 height 6
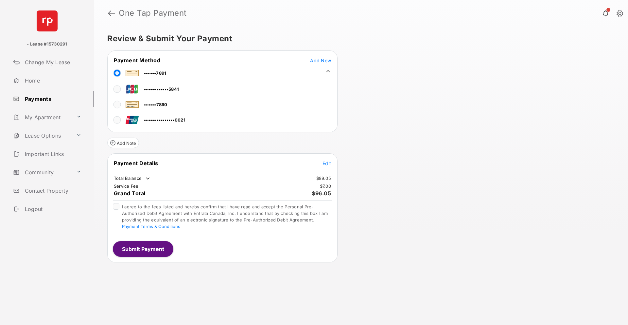
click at [114, 88] on div at bounding box center [117, 89] width 7 height 10
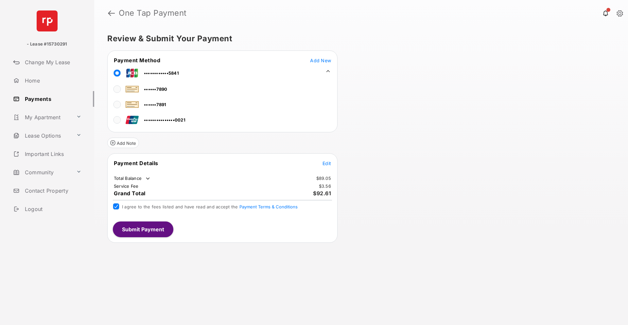
click at [331, 163] on span "Edit" at bounding box center [327, 163] width 9 height 6
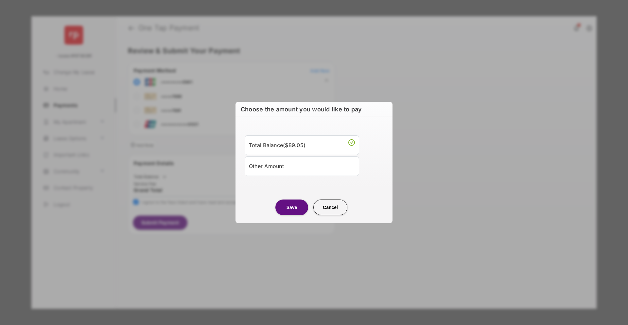
click at [314, 163] on div "Other Amount" at bounding box center [302, 165] width 106 height 11
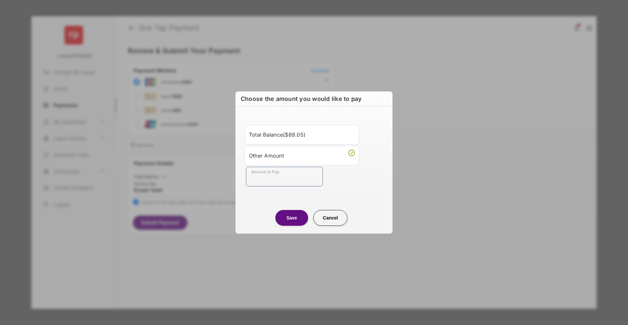
click at [292, 180] on input "Amount to Pay" at bounding box center [284, 177] width 77 height 20
type input "***"
click at [297, 219] on button "Save" at bounding box center [292, 218] width 33 height 16
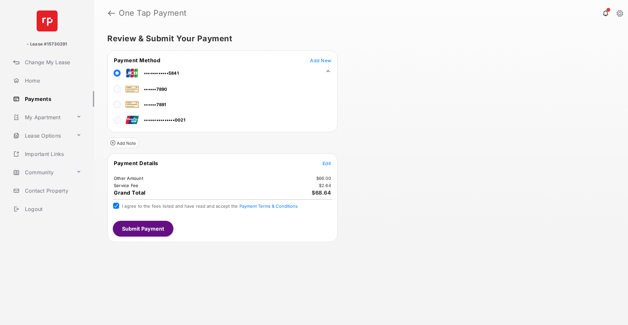
click at [158, 226] on button "Submit Payment" at bounding box center [143, 229] width 61 height 16
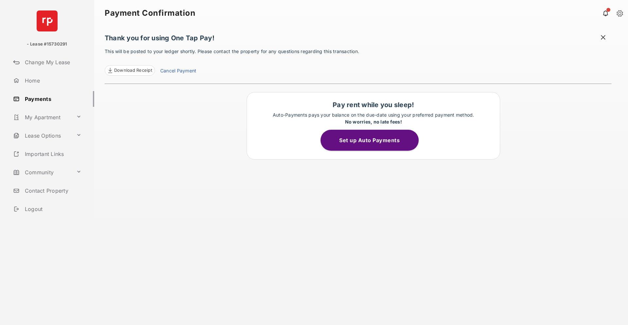
click at [136, 69] on span "Download Receipt" at bounding box center [133, 70] width 38 height 7
click at [37, 101] on link "Payments" at bounding box center [52, 99] width 84 height 16
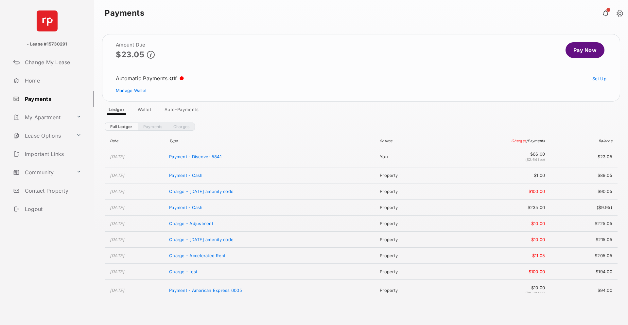
click at [576, 55] on link "Pay Now" at bounding box center [585, 50] width 39 height 16
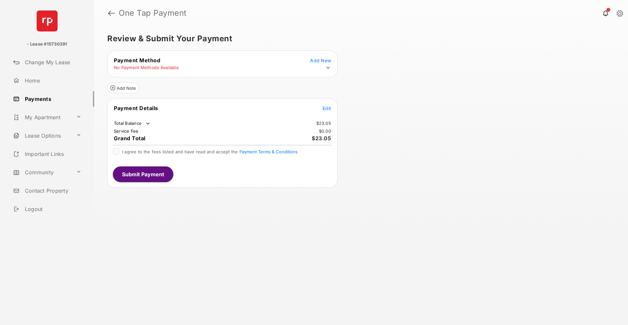
click at [315, 62] on span "Add New" at bounding box center [320, 61] width 21 height 6
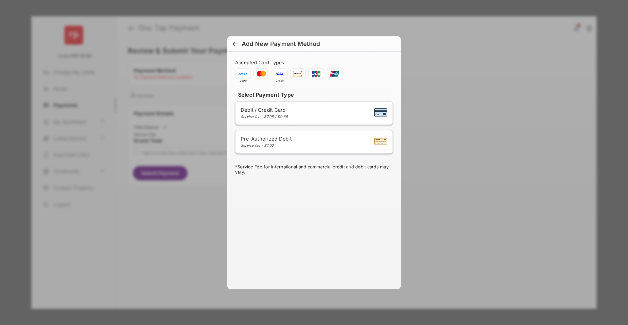
click at [407, 55] on div "Add New Payment Method Accepted Card Types Debit Credit Select Payment Type Deb…" at bounding box center [314, 162] width 628 height 325
click at [237, 42] on div at bounding box center [236, 44] width 6 height 7
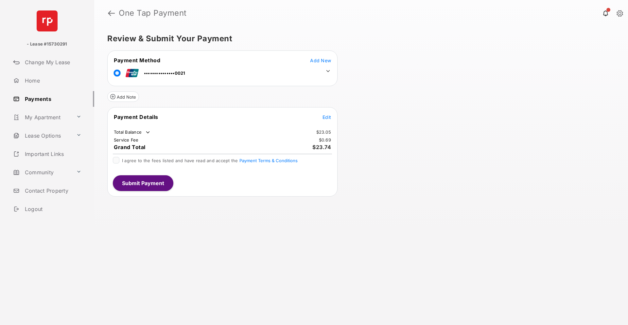
click at [327, 72] on icon at bounding box center [328, 71] width 6 height 6
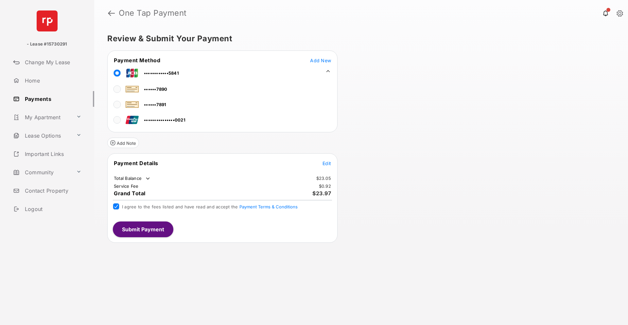
click at [327, 164] on span "Edit" at bounding box center [327, 163] width 9 height 6
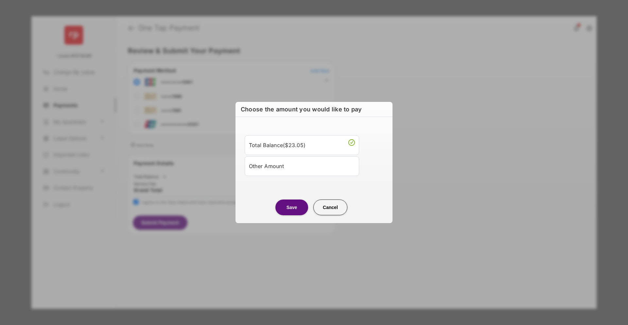
click at [314, 165] on div "Other Amount" at bounding box center [302, 165] width 106 height 11
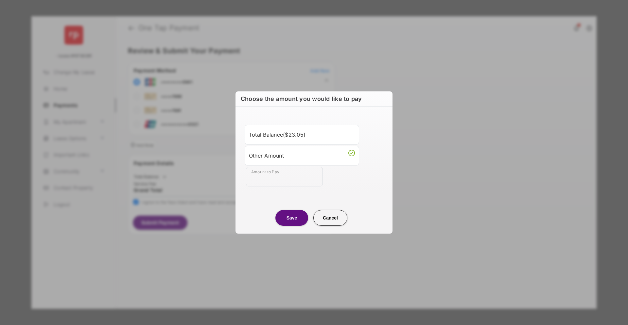
click at [287, 136] on div "Total Balance ( $23.05 )" at bounding box center [302, 134] width 106 height 11
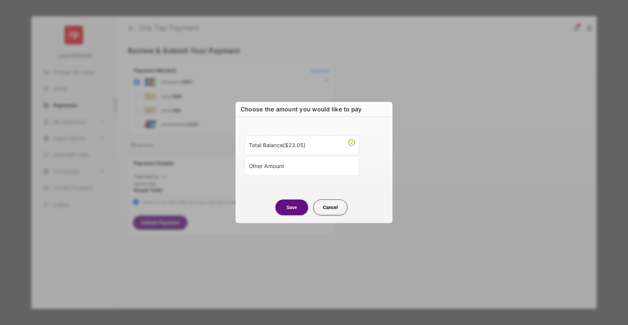
click at [296, 205] on button "Save" at bounding box center [292, 207] width 33 height 16
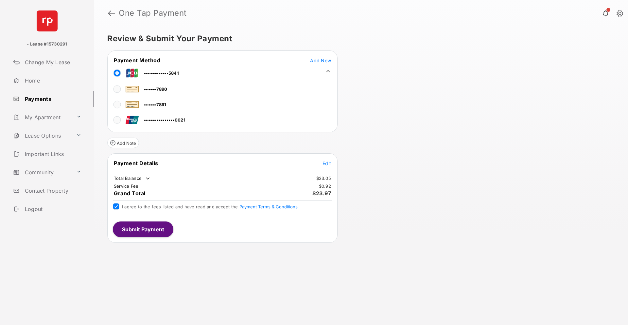
click at [150, 228] on button "Submit Payment" at bounding box center [143, 229] width 61 height 16
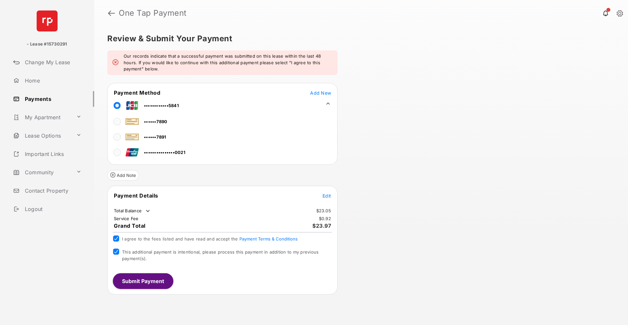
click at [133, 279] on button "Submit Payment" at bounding box center [143, 281] width 61 height 16
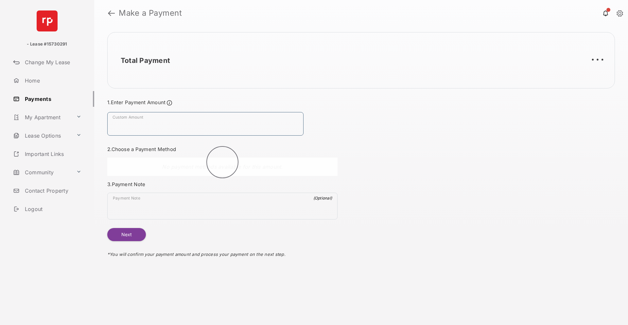
click at [140, 119] on input "Custom Amount" at bounding box center [205, 124] width 196 height 24
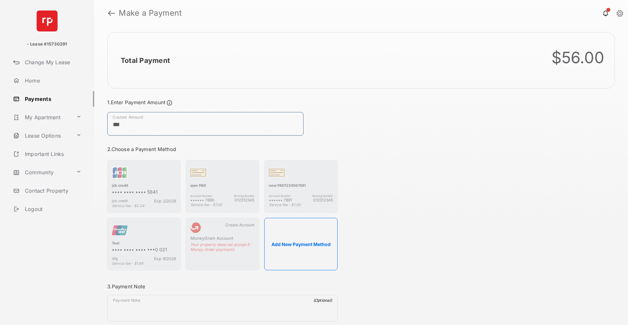
click at [164, 128] on input "***" at bounding box center [205, 124] width 196 height 24
type input "**"
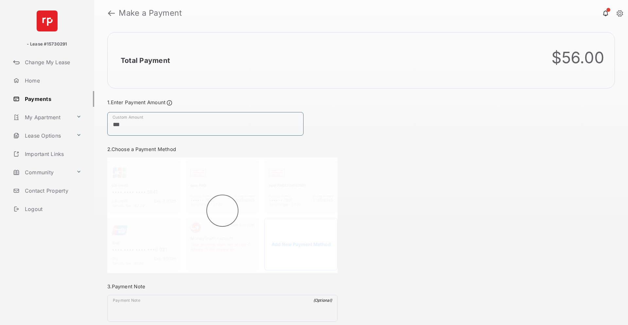
type input "***"
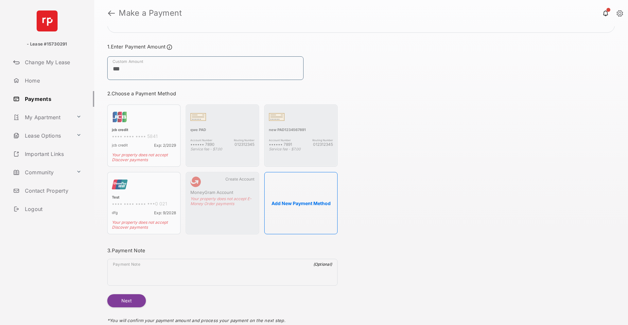
scroll to position [61, 0]
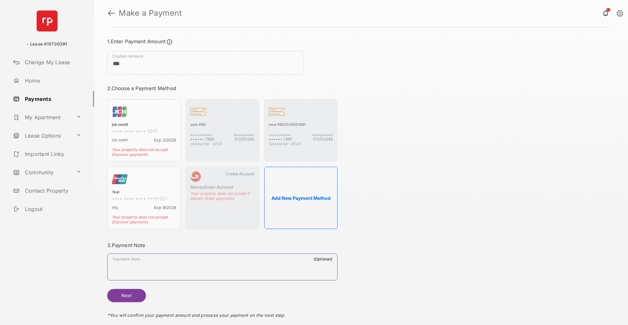
click at [138, 266] on textarea "Payment Note" at bounding box center [223, 268] width 230 height 24
click at [139, 264] on textarea "*" at bounding box center [223, 268] width 230 height 24
type textarea "****"
click at [135, 294] on button "Next" at bounding box center [126, 295] width 39 height 13
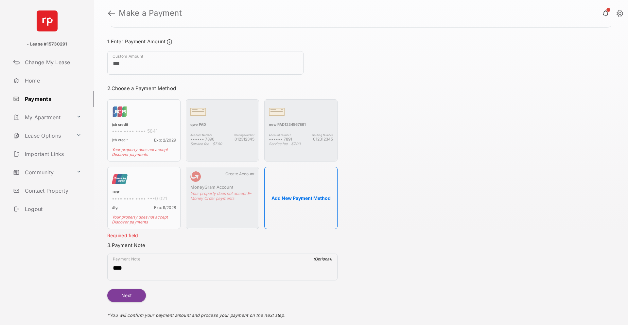
click at [127, 294] on button "Next" at bounding box center [126, 295] width 39 height 13
click at [229, 190] on li "Create Account MoneyGram Account Your property does not accept E-Money Order pa…" at bounding box center [222, 198] width 73 height 62
click at [212, 127] on div "qwe PAD" at bounding box center [222, 125] width 64 height 6
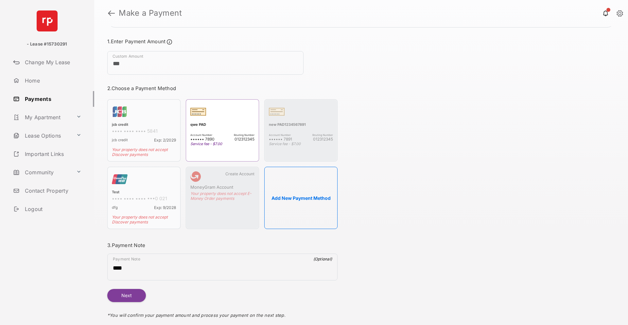
click at [129, 109] on li "jcb credit •••• •••• •••• 5841 jcb credit Exp: 2/2029 Your property does not ac…" at bounding box center [143, 130] width 73 height 62
click at [202, 64] on input "***" at bounding box center [205, 63] width 196 height 24
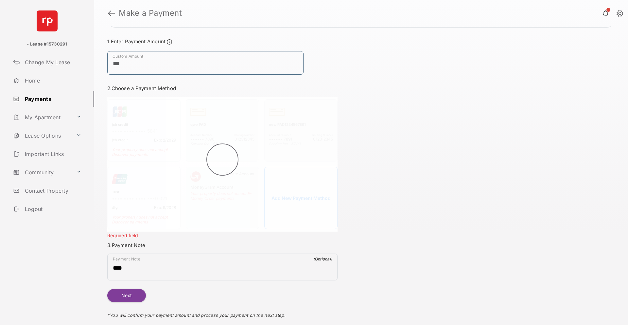
type input "***"
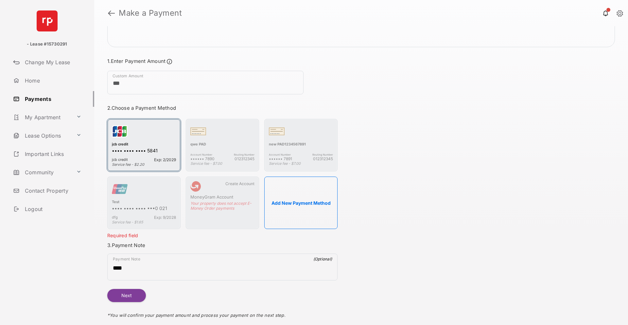
click at [129, 153] on div "•••• •••• •••• 5841" at bounding box center [144, 151] width 64 height 7
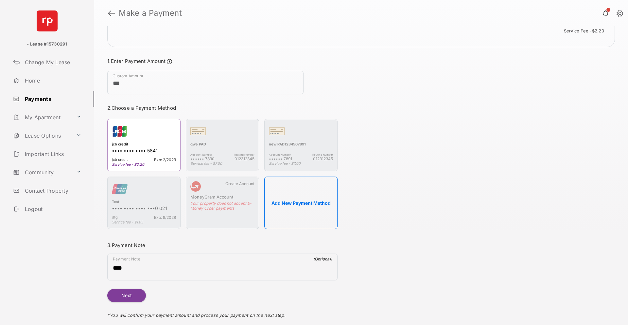
click at [127, 298] on button "Next" at bounding box center [126, 295] width 39 height 13
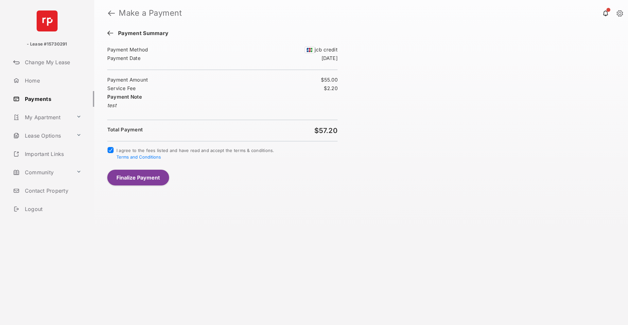
click at [134, 177] on button "Finalize Payment" at bounding box center [138, 178] width 62 height 16
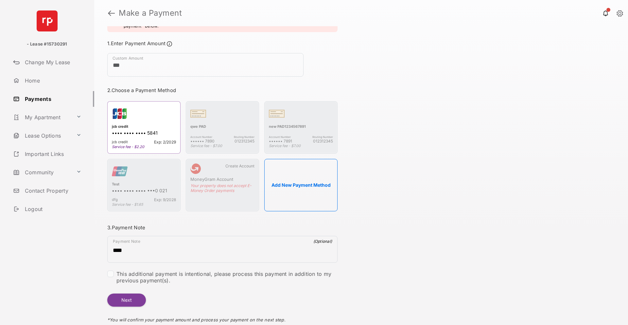
scroll to position [91, 0]
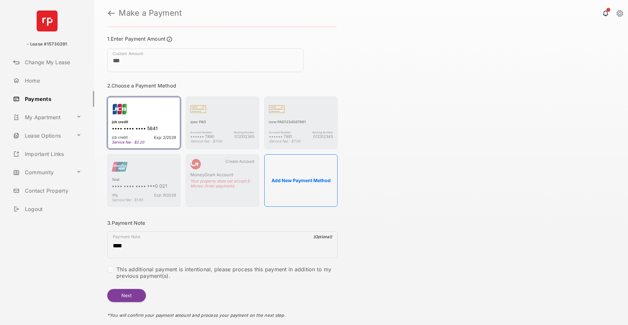
click at [156, 123] on div "jcb credit" at bounding box center [144, 122] width 64 height 6
click at [122, 295] on button "Next" at bounding box center [126, 295] width 39 height 13
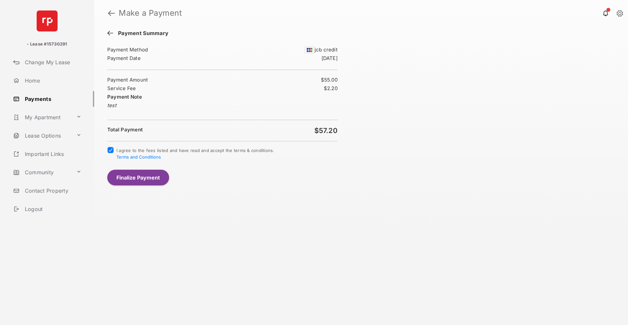
click at [136, 176] on button "Finalize Payment" at bounding box center [138, 178] width 62 height 16
